Goal: Information Seeking & Learning: Learn about a topic

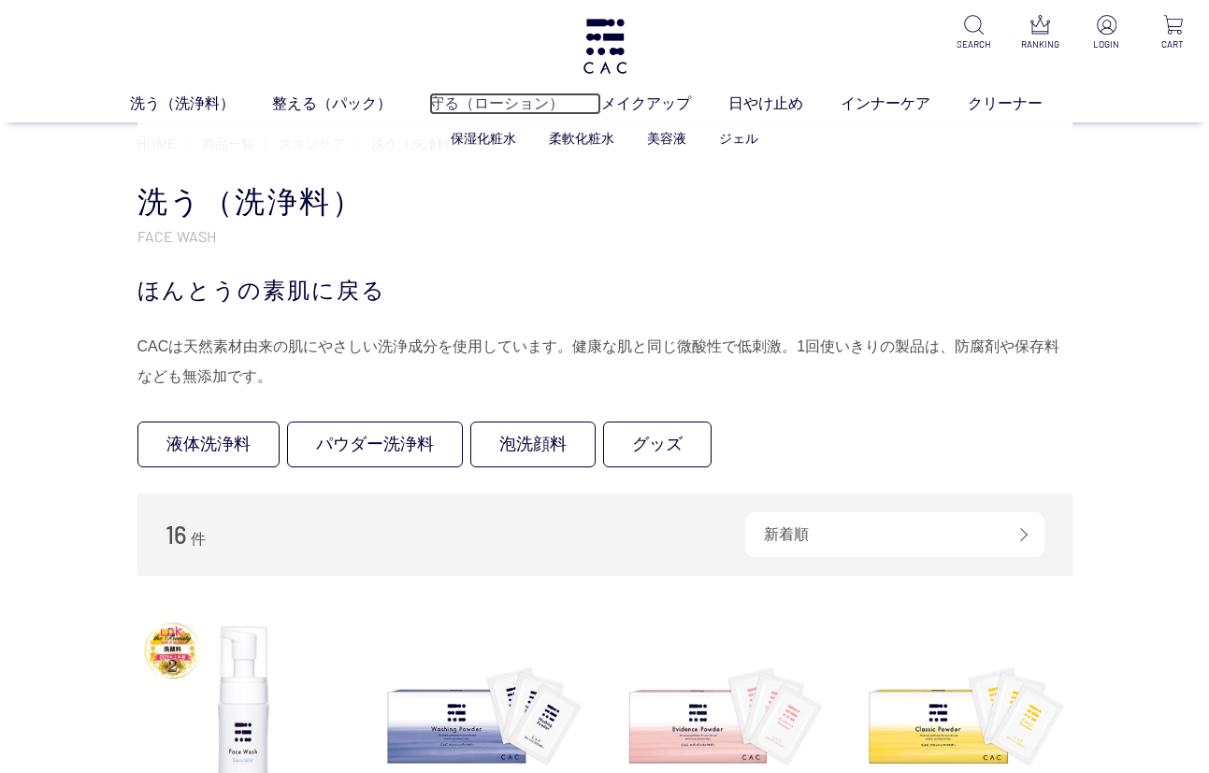
click at [494, 105] on link "守る（ローション）" at bounding box center [515, 104] width 172 height 22
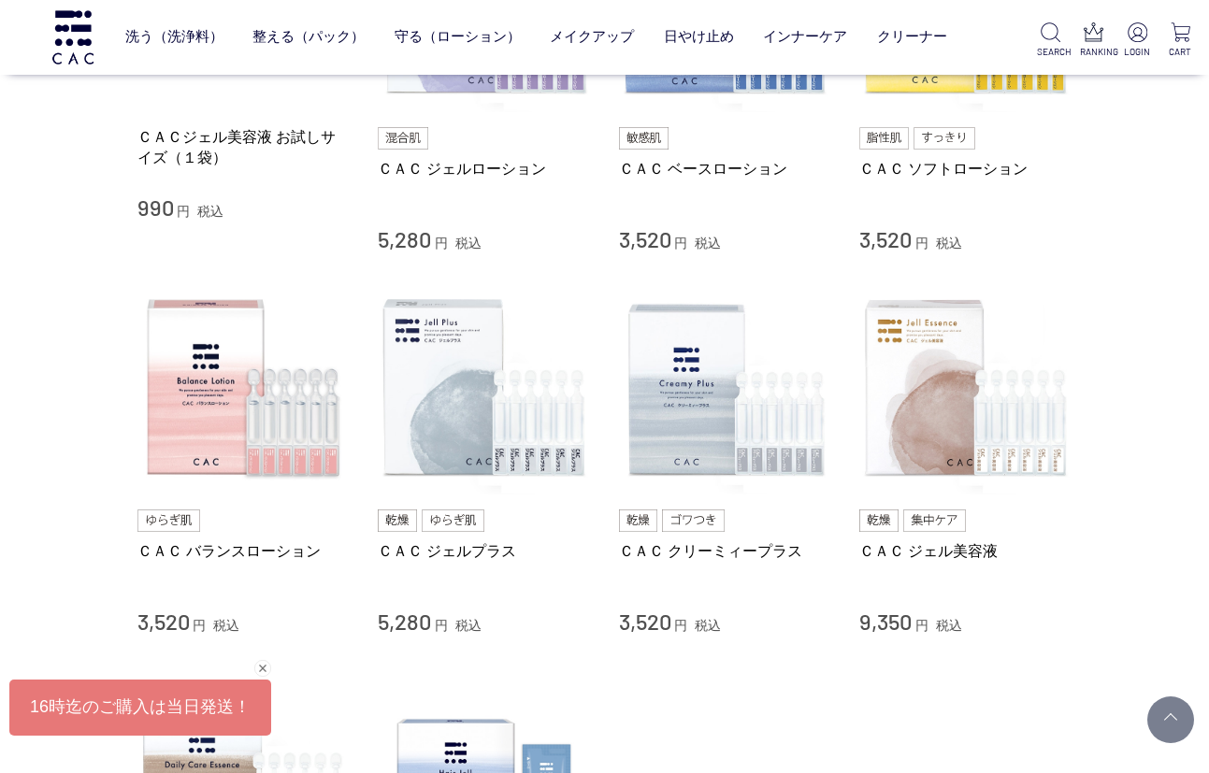
scroll to position [655, 0]
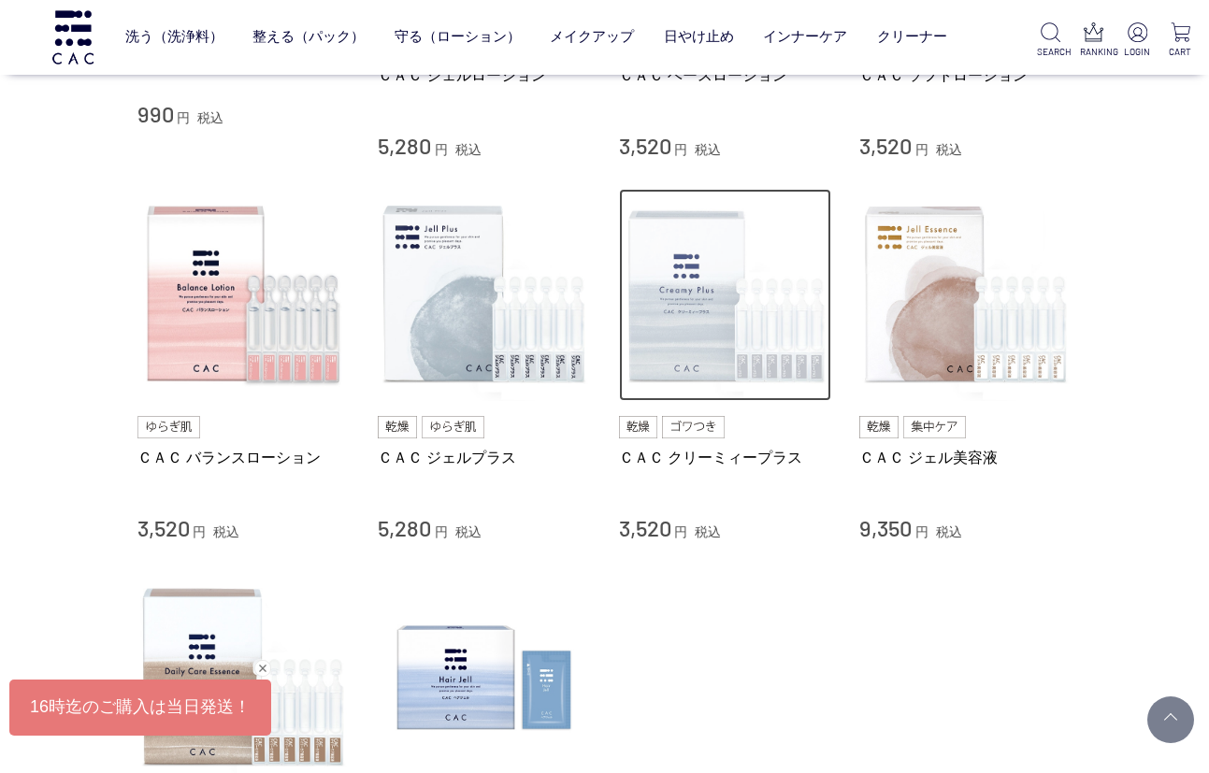
click at [724, 300] on img at bounding box center [725, 295] width 213 height 213
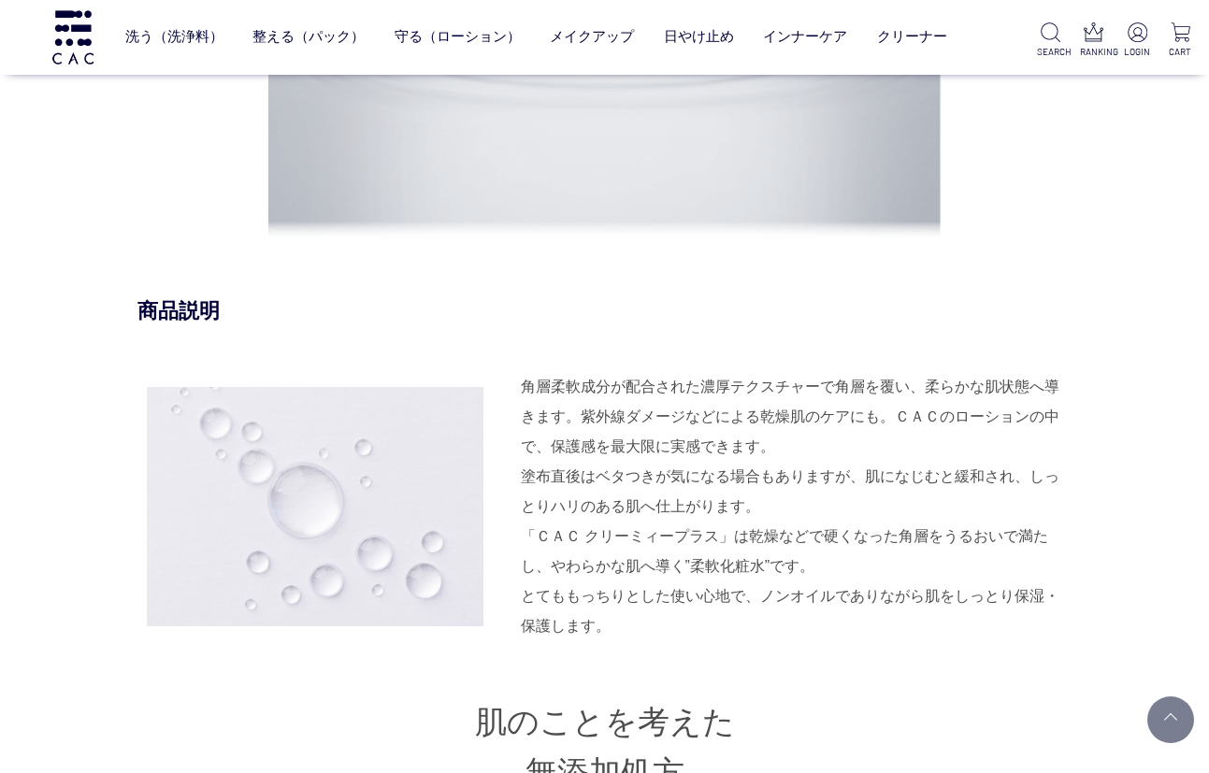
scroll to position [1777, 0]
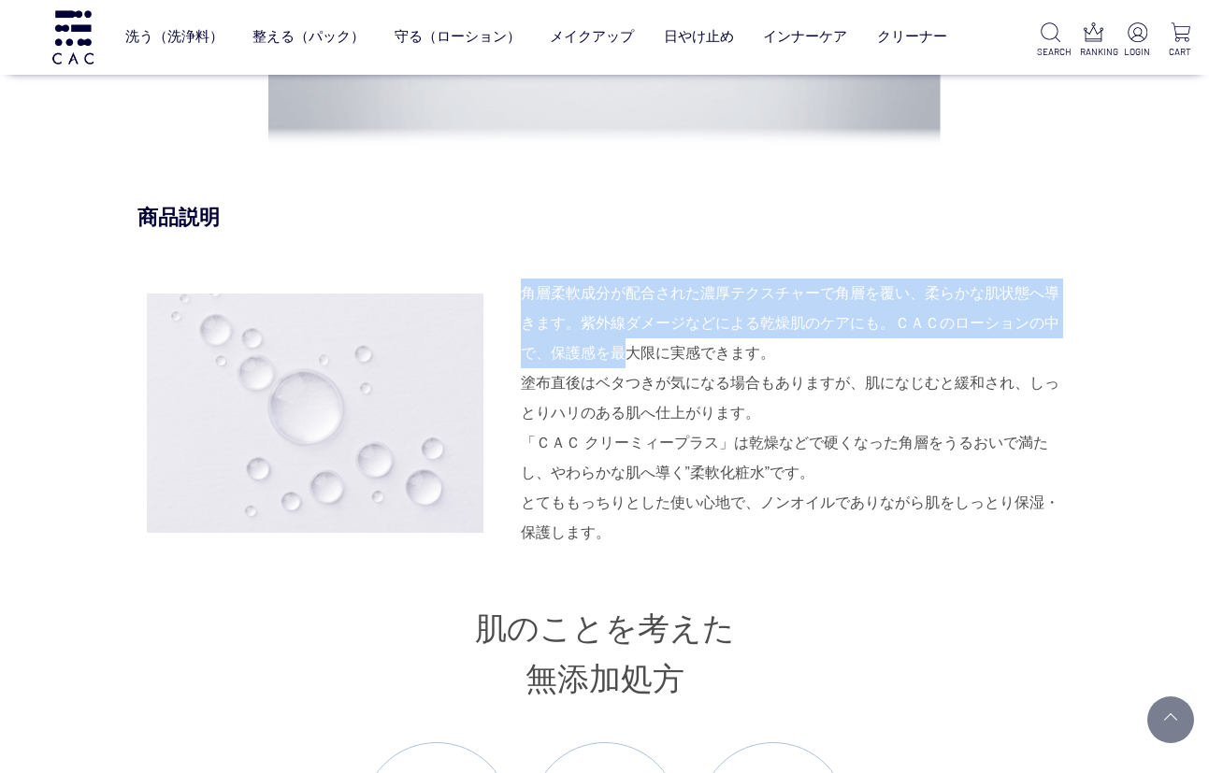
drag, startPoint x: 516, startPoint y: 288, endPoint x: 625, endPoint y: 351, distance: 125.3
click at [625, 351] on div "角層柔軟成分が配合された濃厚テクスチャーで角層を覆い、柔らかな肌状態へ導きます。紫外線ダメージなどによる乾燥肌のケアにも。ＣＡＣのローションの中で、保護感を最…" at bounding box center [604, 413] width 935 height 269
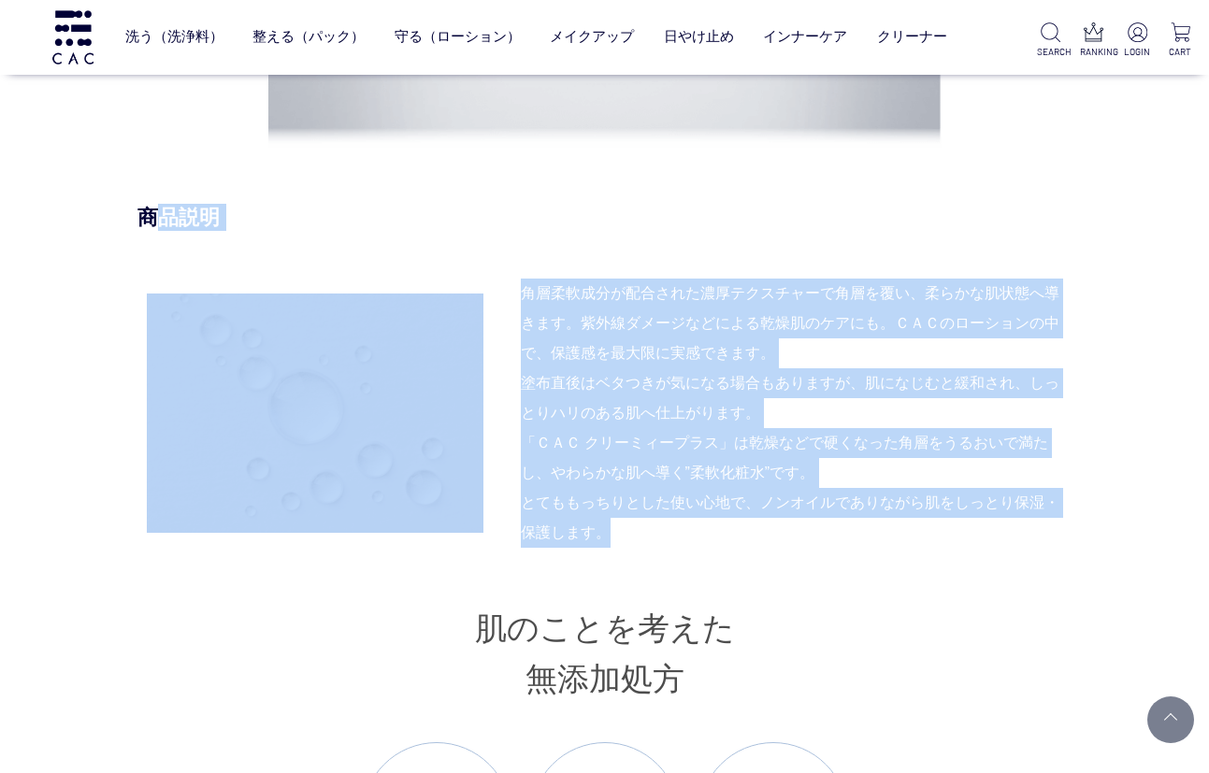
drag, startPoint x: 149, startPoint y: 217, endPoint x: 997, endPoint y: 525, distance: 902.5
copy div "品説明 角層柔軟成分が配合された濃厚テクスチャーで角層を覆い、柔らかな肌状態へ導きます。紫外線ダメージなどによる乾燥肌のケアにも。ＣＡＣのローションの中で、保…"
click at [745, 225] on div "商品説明" at bounding box center [604, 217] width 935 height 27
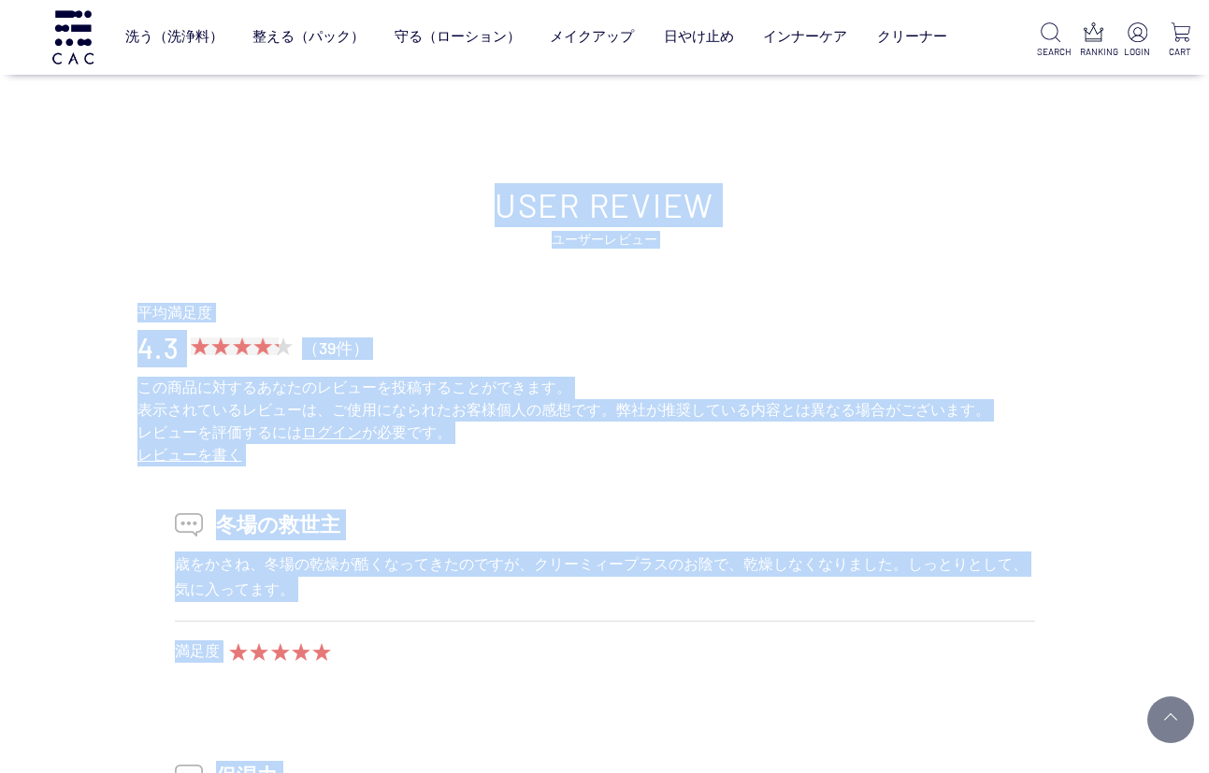
scroll to position [9256, 0]
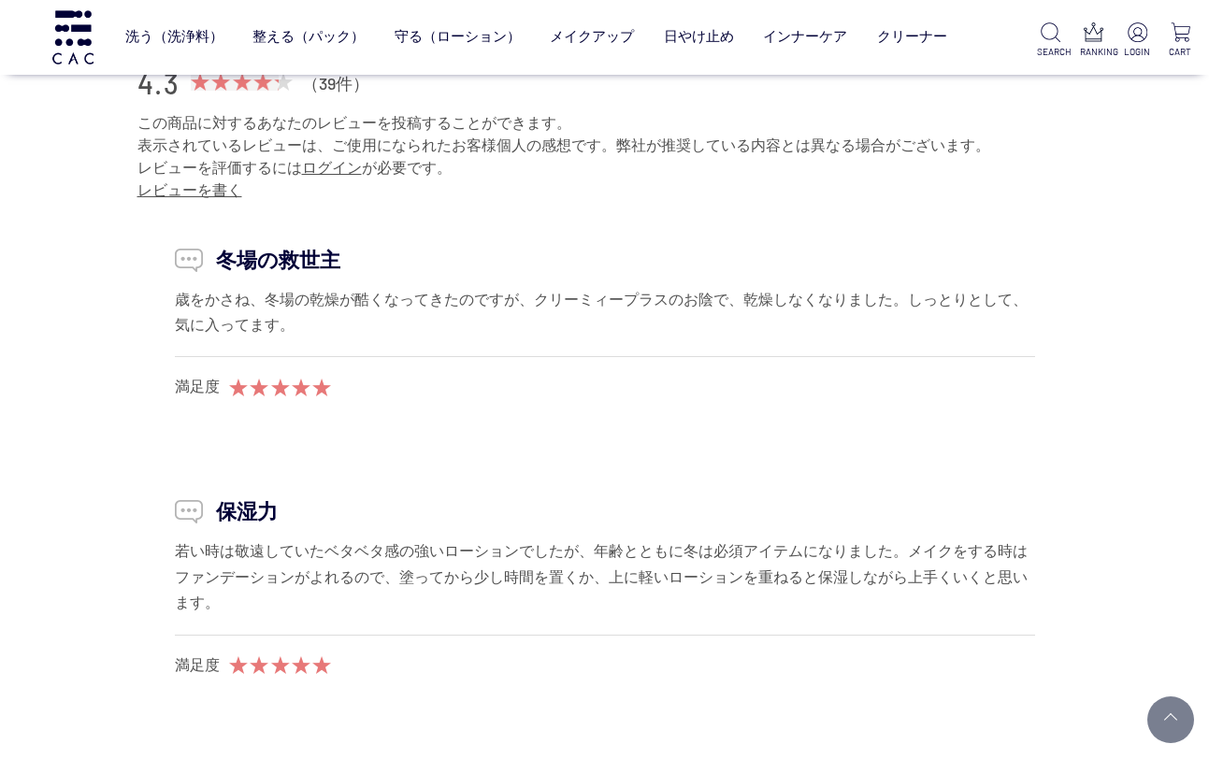
drag, startPoint x: 141, startPoint y: 309, endPoint x: 92, endPoint y: 206, distance: 115.0
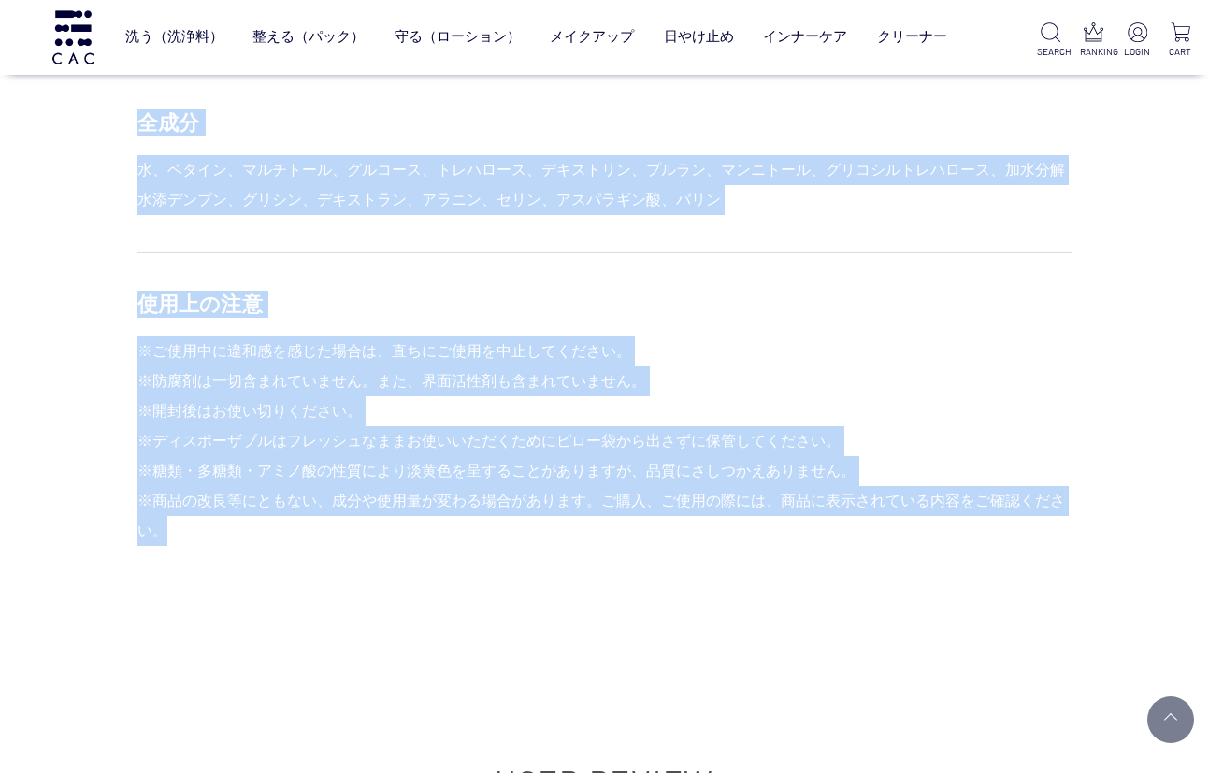
scroll to position [8321, 0]
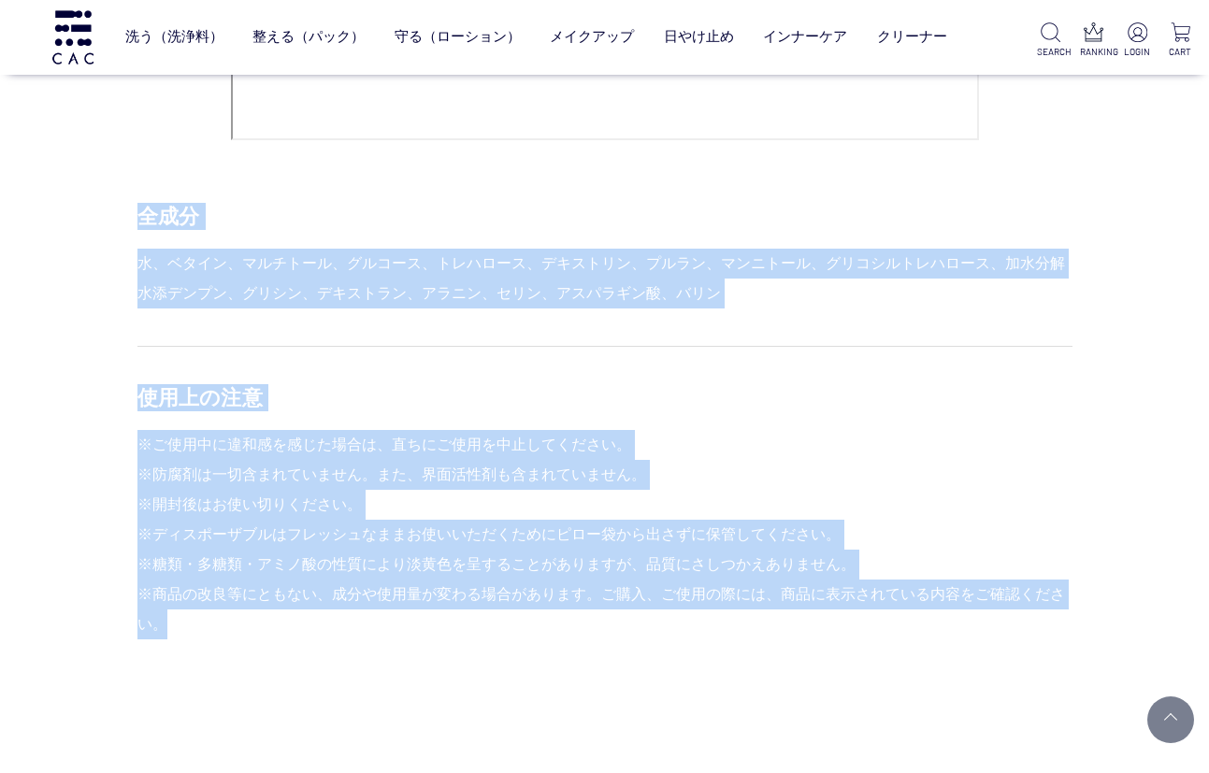
copy div "lor i、dolo、sitame、conse、adipis、elitse、doei、tempor、incididuntu、laboreetdo、magn、a…"
click at [789, 421] on div "使用上の注意 ※ご使用中に違和感を感じた場合は、直ちにご使用を中止してください。 ※防腐剤は一切含まれていません。また、界面活性剤も含まれていません。 ※開封…" at bounding box center [604, 493] width 935 height 294
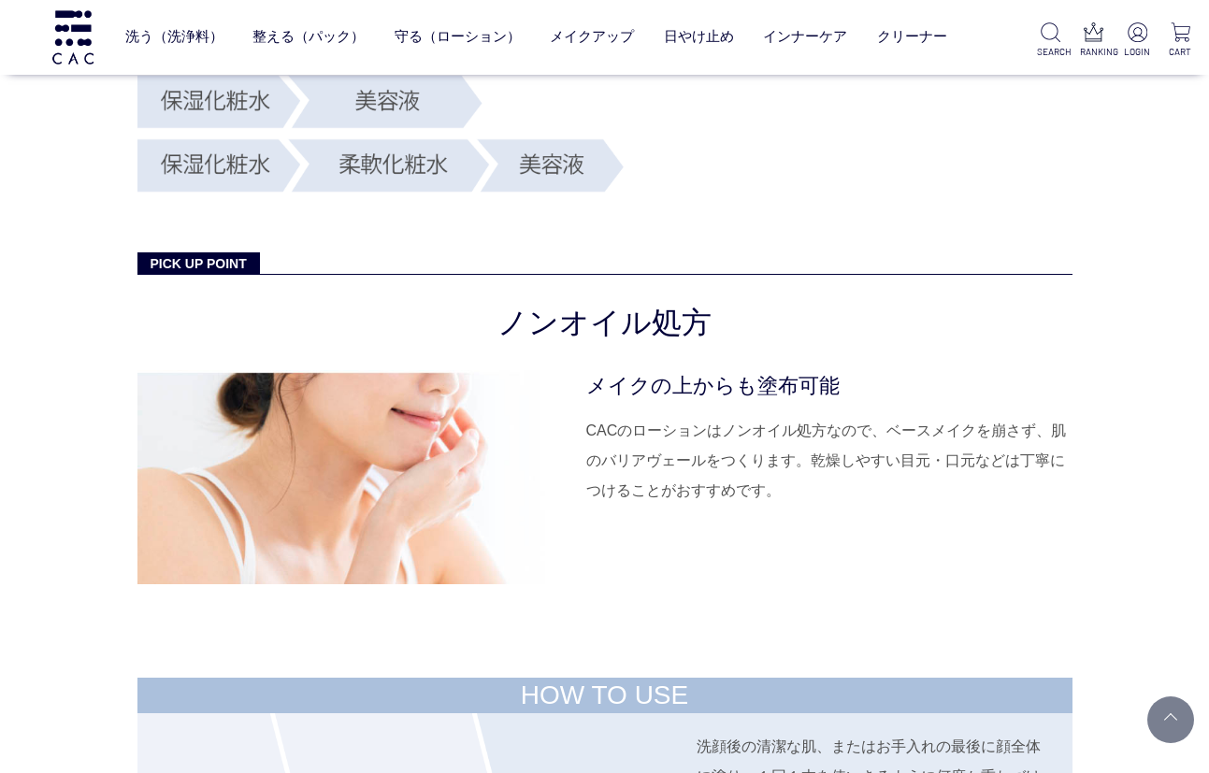
scroll to position [6638, 0]
